Goal: Information Seeking & Learning: Learn about a topic

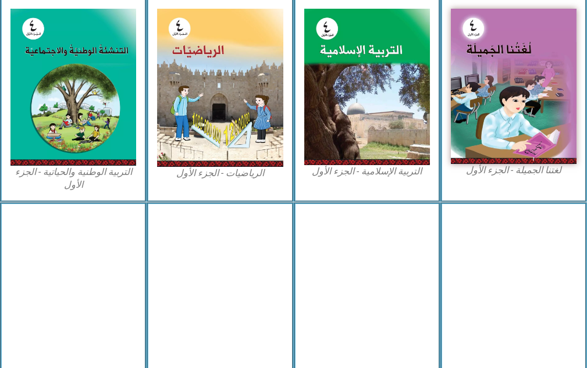
scroll to position [582, 0]
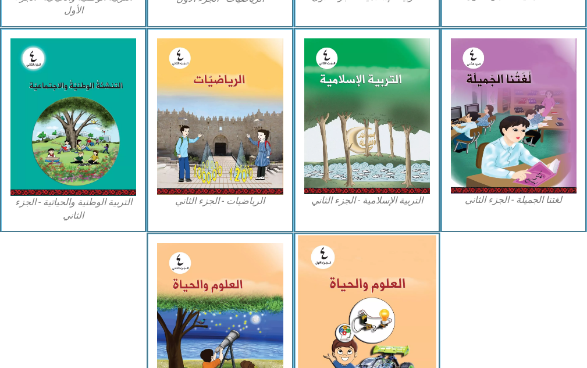
click at [387, 323] on img at bounding box center [367, 322] width 138 height 172
click at [414, 334] on img at bounding box center [367, 322] width 138 height 172
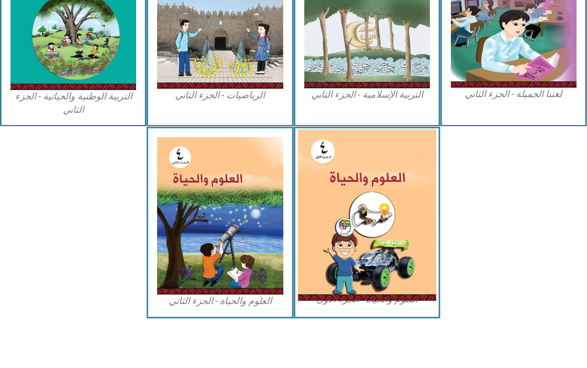
click at [384, 248] on img at bounding box center [367, 216] width 138 height 172
click at [395, 240] on img at bounding box center [367, 216] width 138 height 172
click at [396, 241] on img at bounding box center [367, 216] width 138 height 172
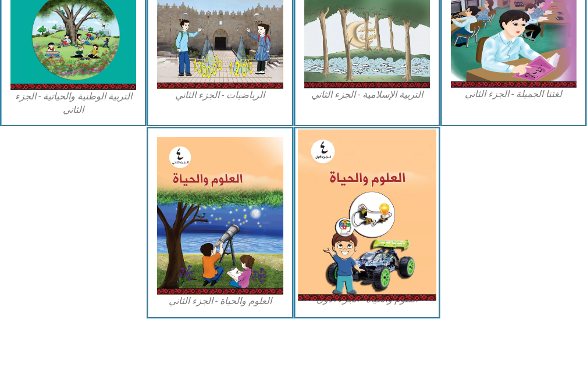
click at [396, 241] on img at bounding box center [367, 216] width 138 height 172
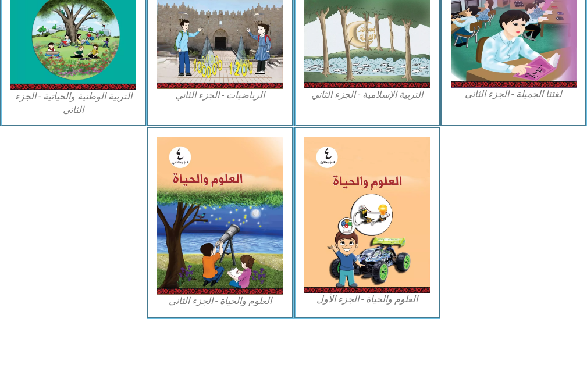
click at [363, 303] on figcaption "العلوم والحياة - الجزء الأول" at bounding box center [367, 299] width 126 height 13
click at [365, 302] on figcaption "العلوم والحياة - الجزء الأول" at bounding box center [367, 299] width 126 height 13
click at [367, 301] on figcaption "العلوم والحياة - الجزء الأول" at bounding box center [367, 299] width 126 height 13
click at [368, 300] on figcaption "العلوم والحياة - الجزء الأول" at bounding box center [367, 299] width 126 height 13
click at [369, 300] on figcaption "العلوم والحياة - الجزء الأول" at bounding box center [367, 299] width 126 height 13
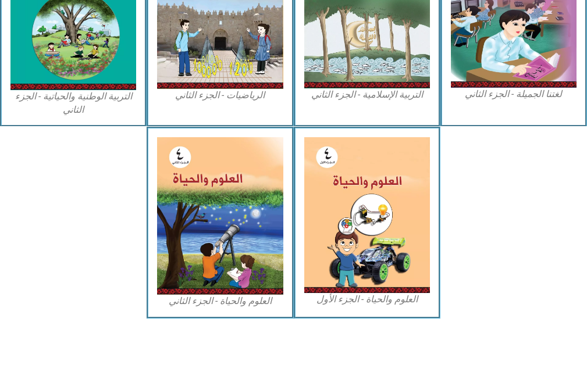
click at [370, 298] on figcaption "العلوم والحياة - الجزء الأول" at bounding box center [367, 299] width 126 height 13
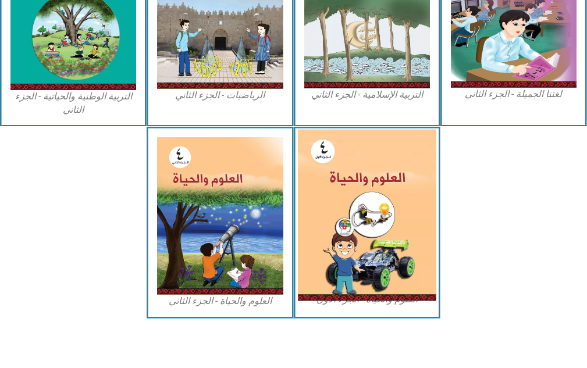
click at [356, 218] on img at bounding box center [367, 216] width 138 height 172
click at [357, 216] on img at bounding box center [367, 216] width 138 height 172
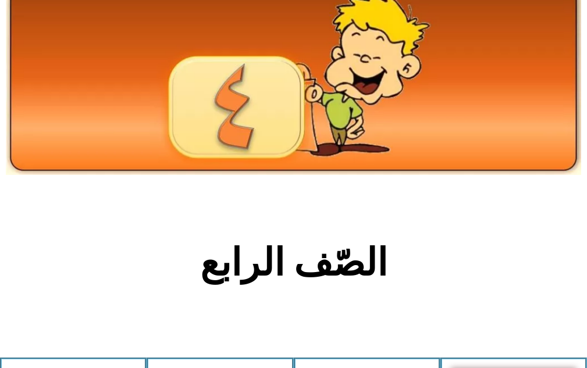
scroll to position [0, 0]
